Goal: Check status: Check status

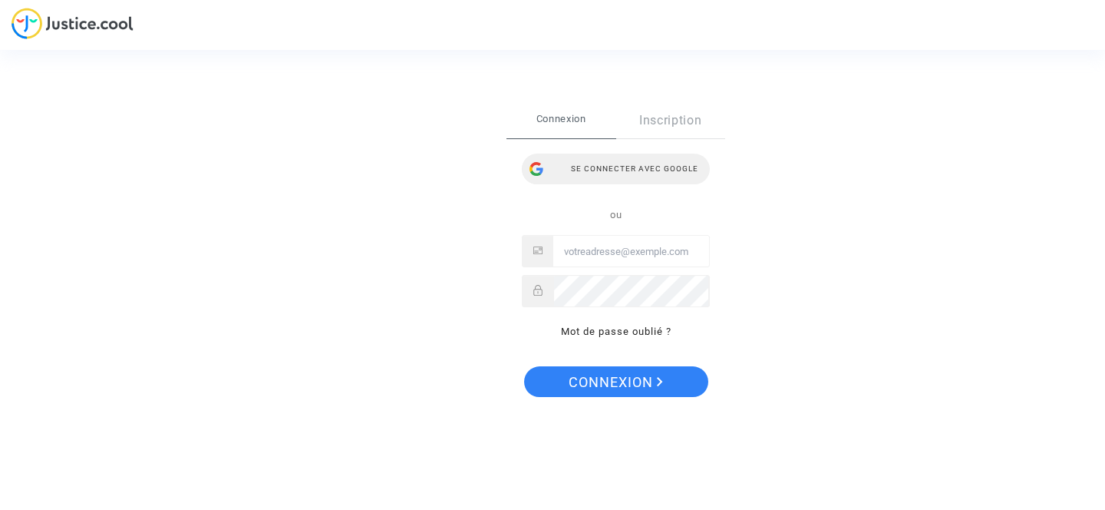
click at [623, 169] on div "Se connecter avec Google" at bounding box center [616, 168] width 188 height 31
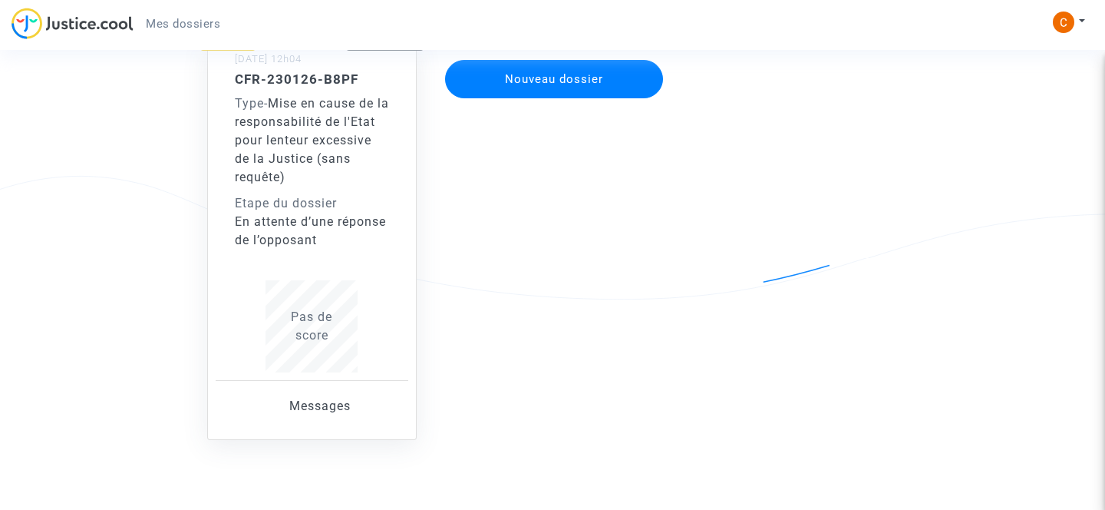
scroll to position [196, 0]
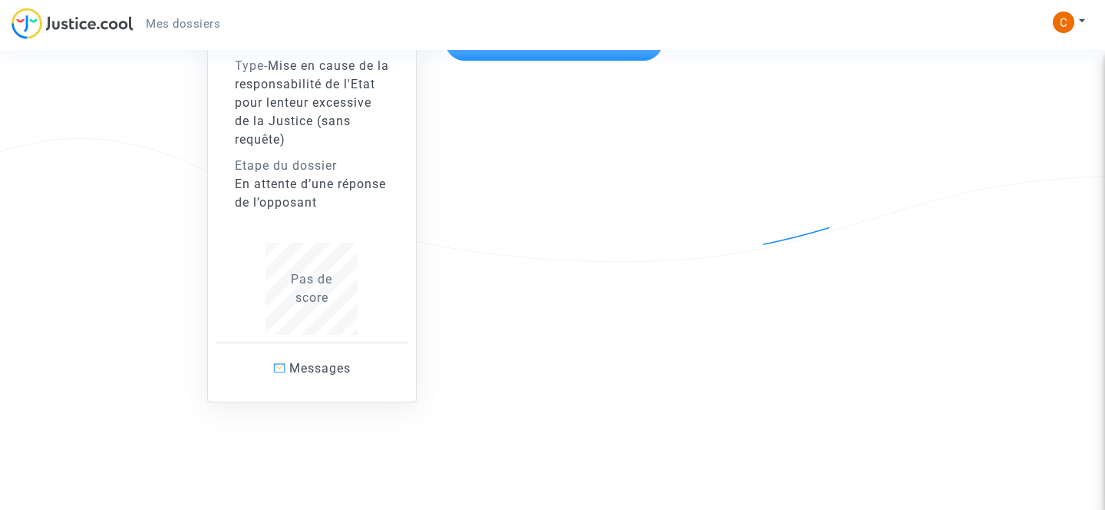
click at [293, 130] on div "Type - Mise en cause de la responsabilité de l'Etat pour lenteur excessive de l…" at bounding box center [312, 103] width 155 height 92
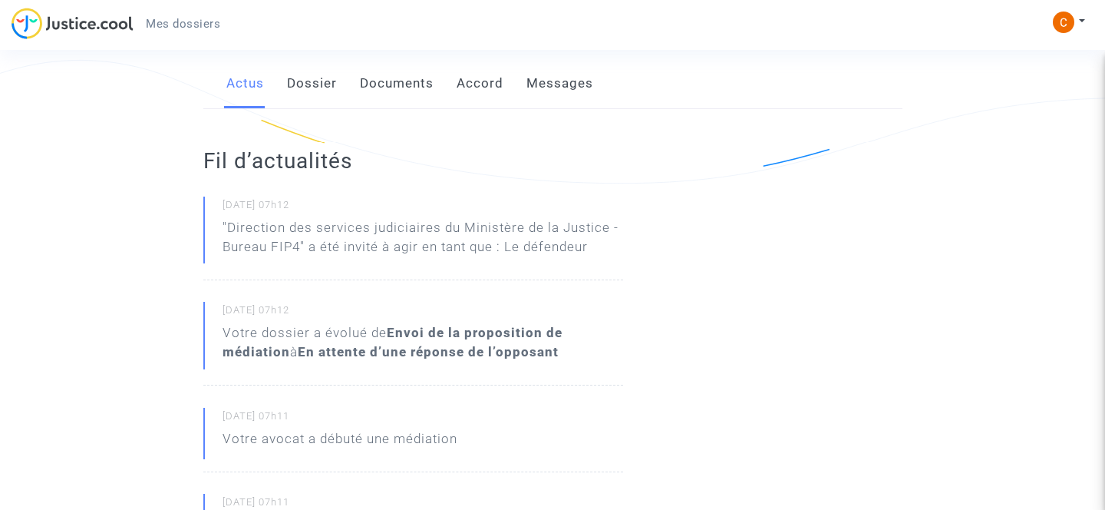
scroll to position [61, 0]
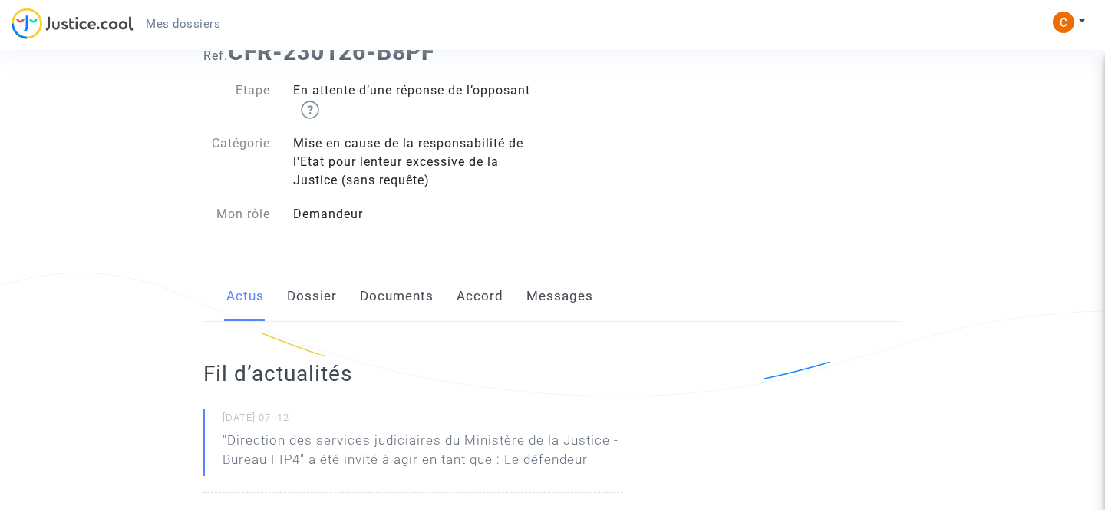
click at [410, 290] on link "Documents" at bounding box center [397, 296] width 74 height 51
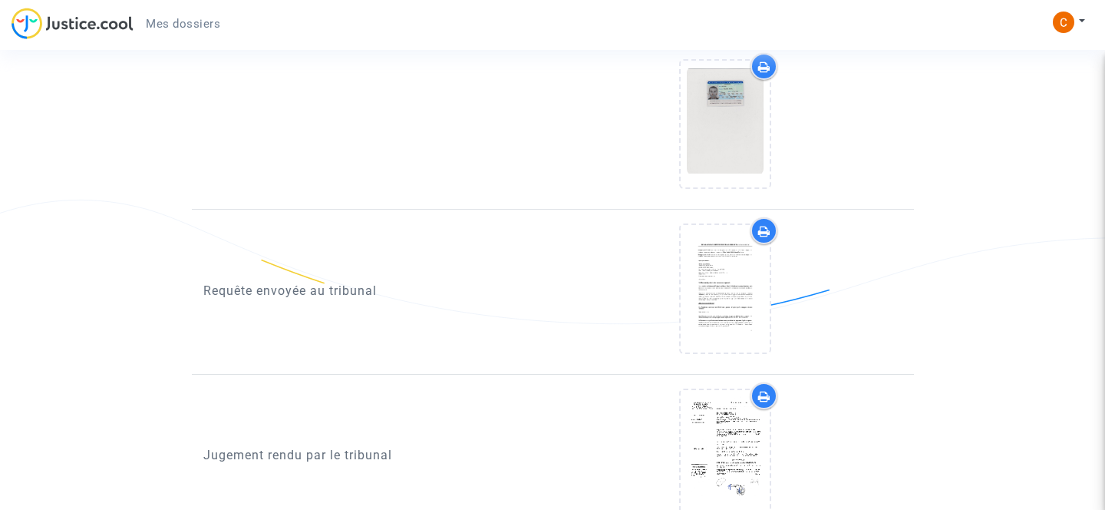
scroll to position [1432, 0]
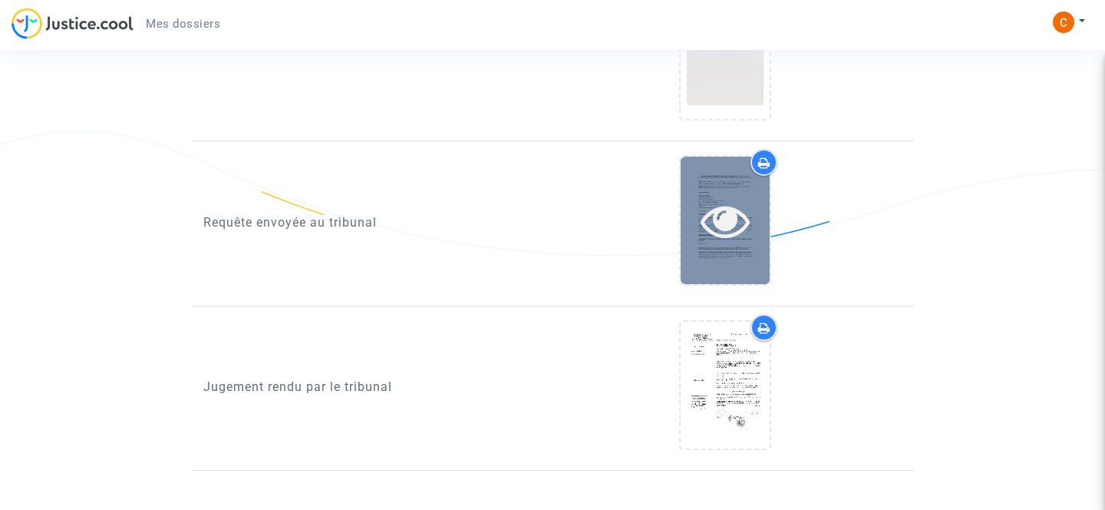
click at [696, 249] on div at bounding box center [725, 220] width 89 height 127
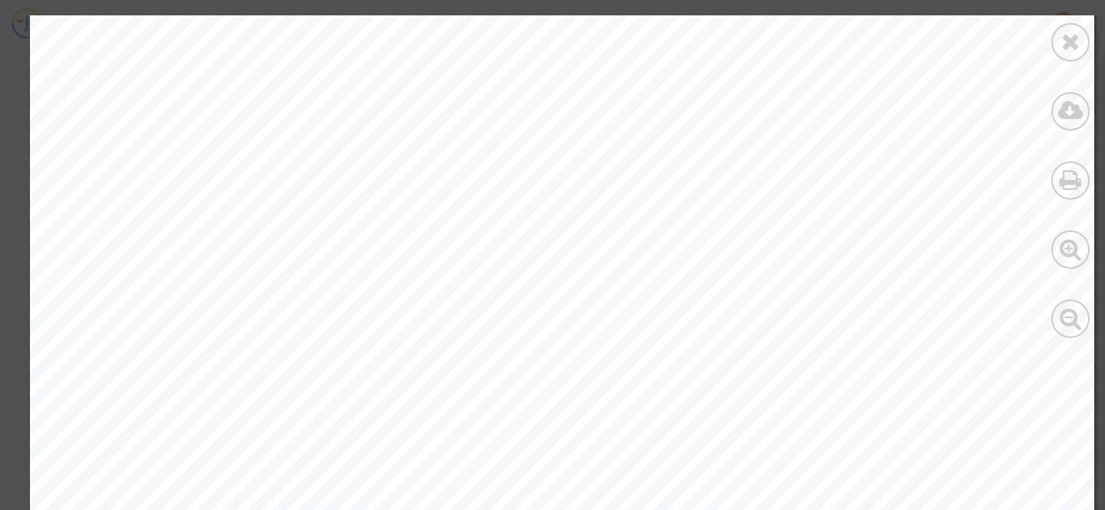
scroll to position [4854, 0]
